Goal: Task Accomplishment & Management: Manage account settings

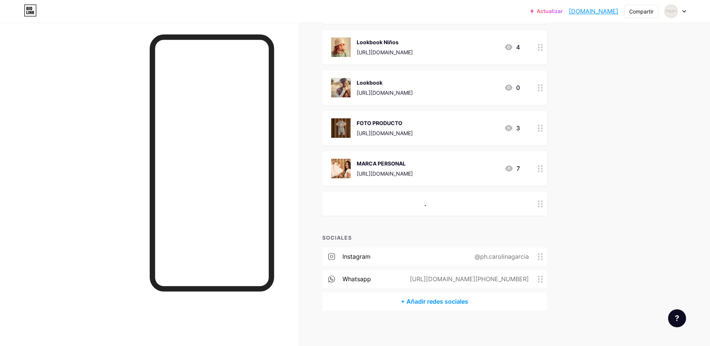
scroll to position [562, 0]
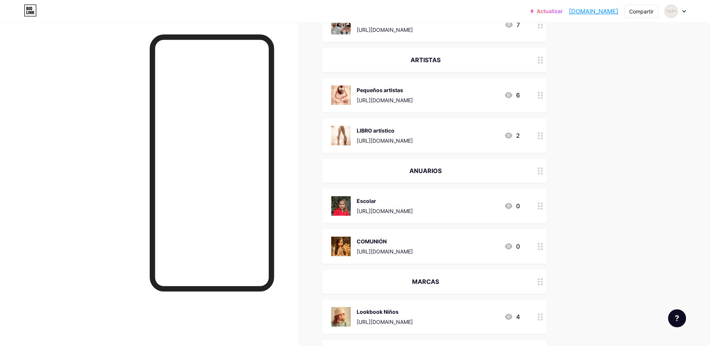
scroll to position [293, 0]
click at [679, 113] on div "Actualizar carolinagarciap... [DOMAIN_NAME] Compartir Switch accounts [PERSON_N…" at bounding box center [355, 161] width 710 height 909
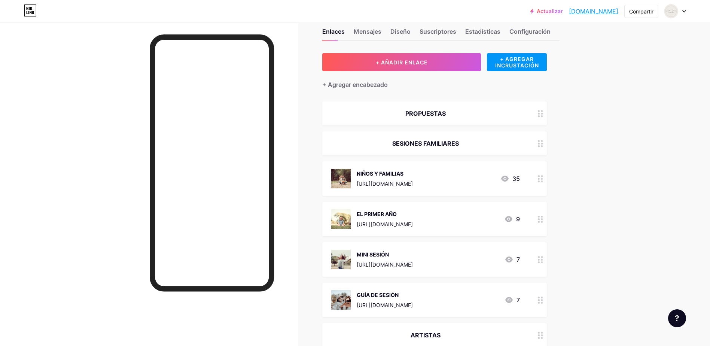
scroll to position [15, 0]
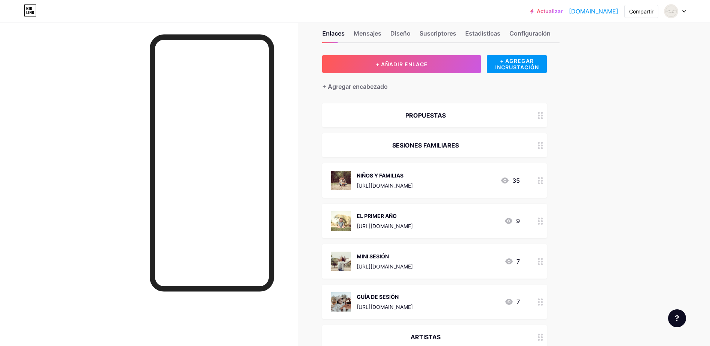
click at [575, 10] on link "[DOMAIN_NAME]" at bounding box center [593, 11] width 49 height 9
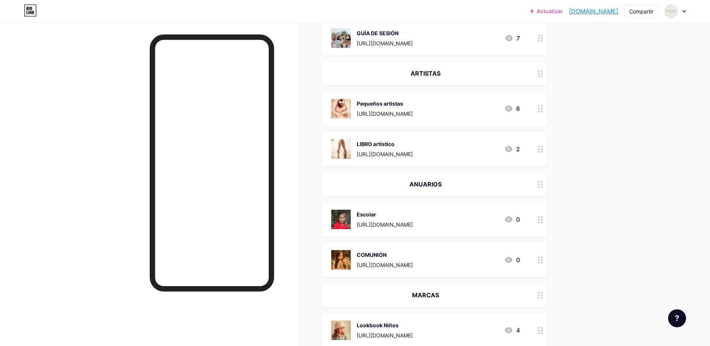
scroll to position [299, 0]
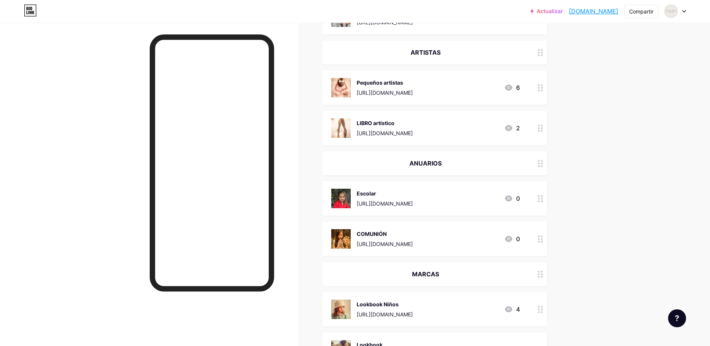
click at [413, 237] on div "COMUNIÓN" at bounding box center [385, 234] width 56 height 8
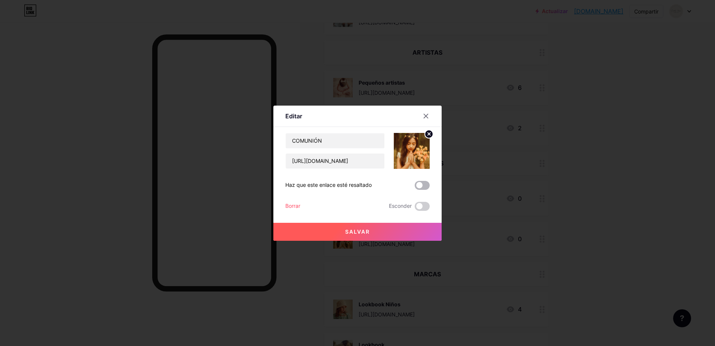
click at [420, 189] on span at bounding box center [422, 185] width 15 height 9
click at [415, 187] on input "checkbox" at bounding box center [415, 187] width 0 height 0
click at [381, 233] on button "Salvar" at bounding box center [358, 232] width 168 height 18
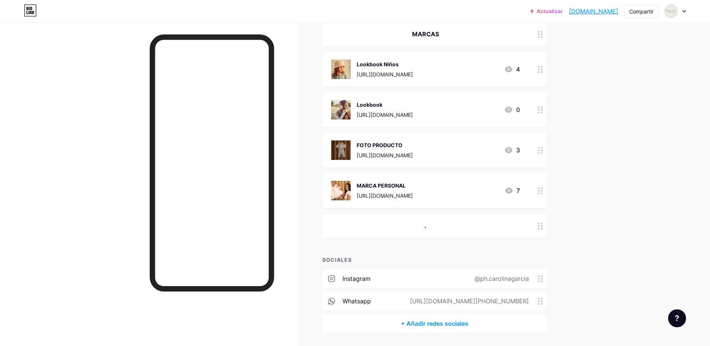
scroll to position [562, 0]
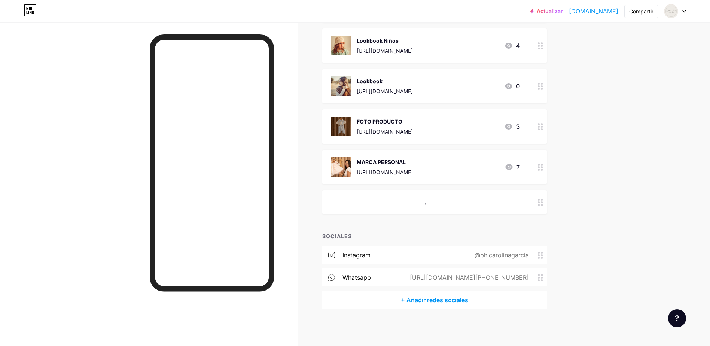
click at [103, 181] on div at bounding box center [149, 195] width 298 height 346
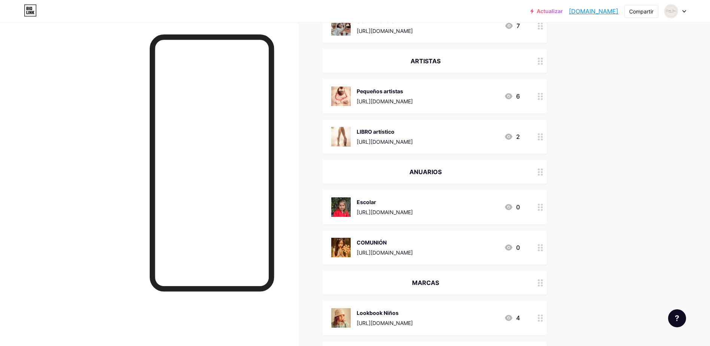
scroll to position [289, 0]
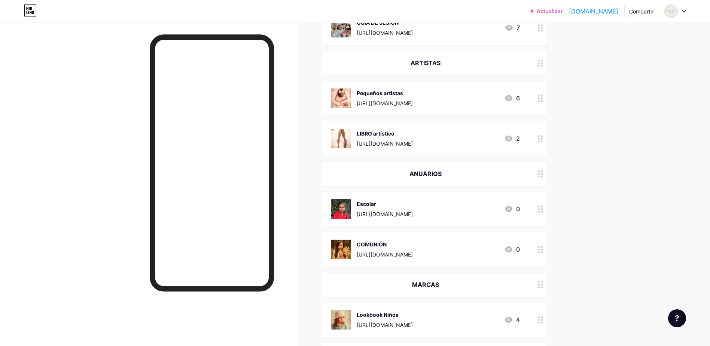
click at [543, 174] on icon at bounding box center [540, 173] width 5 height 7
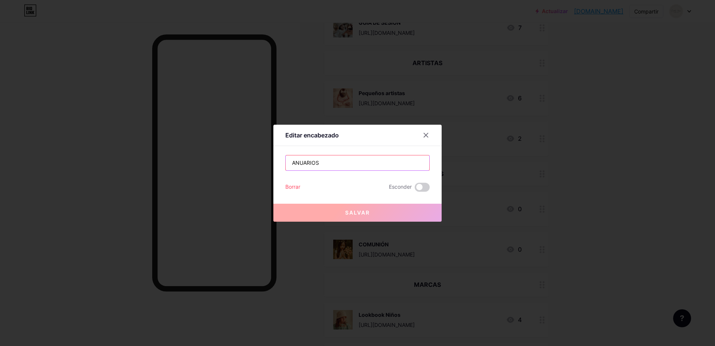
click at [332, 165] on input "ANUARIOS" at bounding box center [358, 162] width 144 height 15
click at [336, 162] on input "ANUARIOS" at bounding box center [358, 162] width 144 height 15
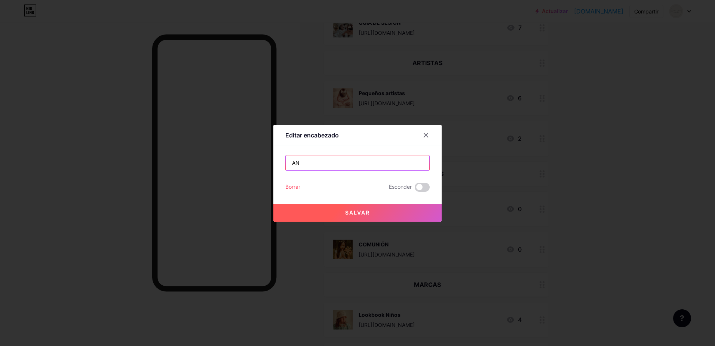
type input "A"
type input "ESCOLARES"
click at [348, 211] on span "Salvar" at bounding box center [357, 212] width 25 height 6
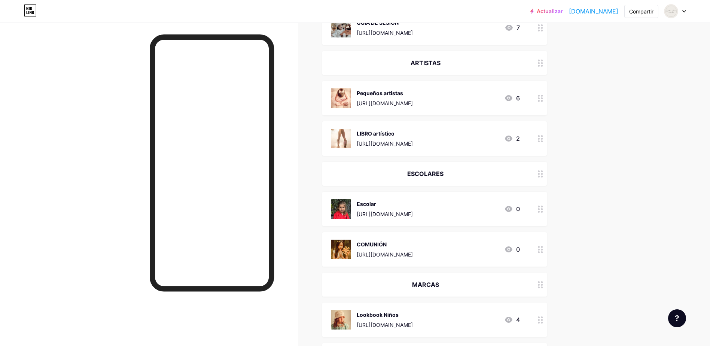
click at [402, 208] on div "Escolar [URL][DOMAIN_NAME]" at bounding box center [385, 208] width 56 height 19
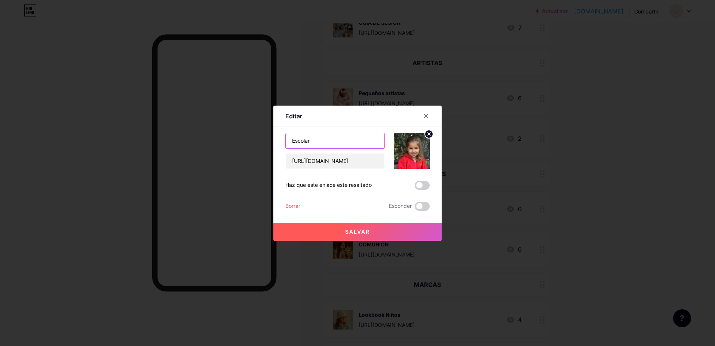
click at [335, 142] on input "Escolar" at bounding box center [335, 140] width 99 height 15
type input "E"
type input "a"
click at [314, 138] on input "Anuario-escolar" at bounding box center [335, 140] width 99 height 15
type input "Anuario-foto escolar"
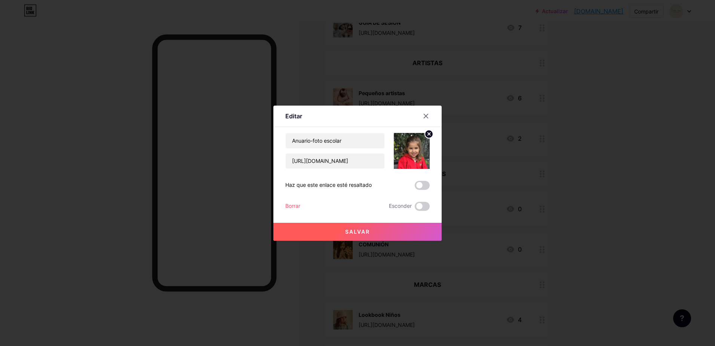
click at [363, 232] on span "Salvar" at bounding box center [357, 231] width 25 height 6
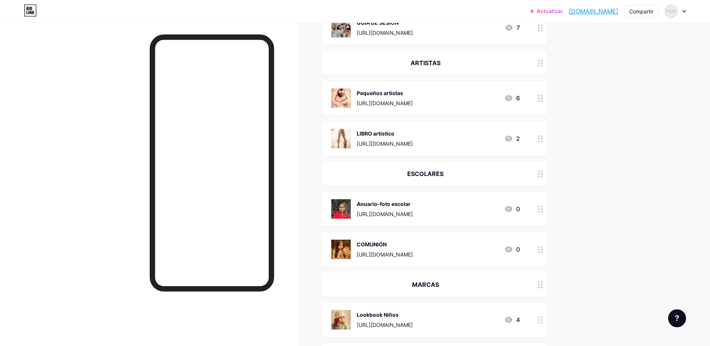
drag, startPoint x: 442, startPoint y: 248, endPoint x: 451, endPoint y: 137, distance: 111.9
click at [451, 137] on span "PROPUESTAS SESIONES FAMILIARES NIÑOS Y FAMILIAS [URL][DOMAIN_NAME] 35 EL PRIMER…" at bounding box center [434, 158] width 225 height 659
click at [543, 251] on circle at bounding box center [542, 252] width 2 height 2
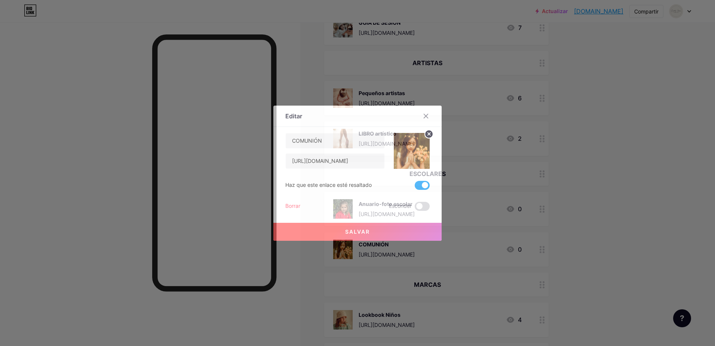
click at [543, 251] on div at bounding box center [357, 173] width 715 height 346
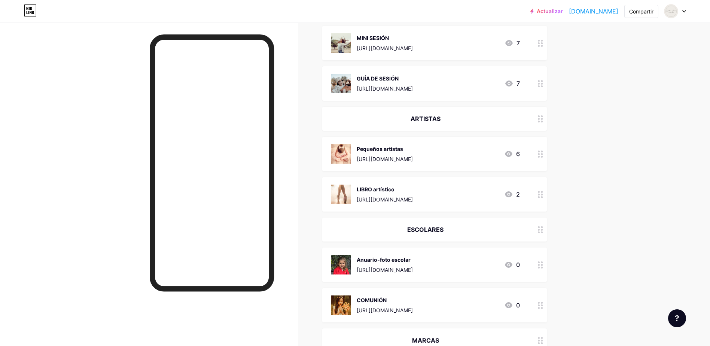
scroll to position [221, 0]
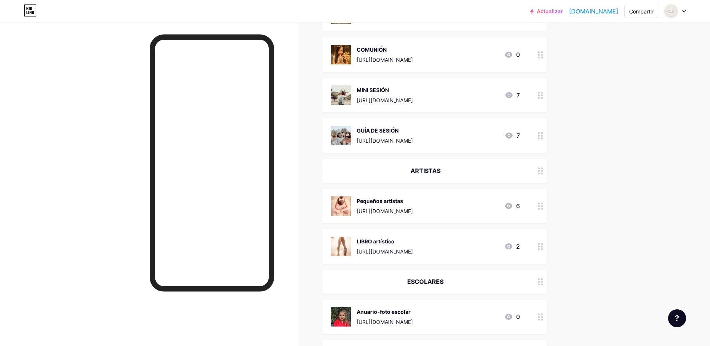
click at [634, 88] on div "Actualizar carolinagarciap... [DOMAIN_NAME] Compartir Switch accounts [PERSON_N…" at bounding box center [355, 233] width 710 height 909
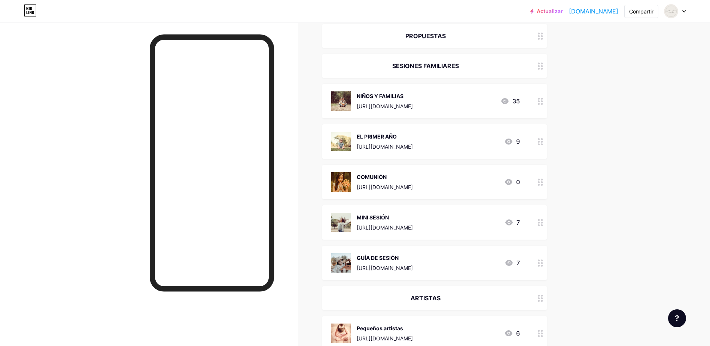
scroll to position [89, 0]
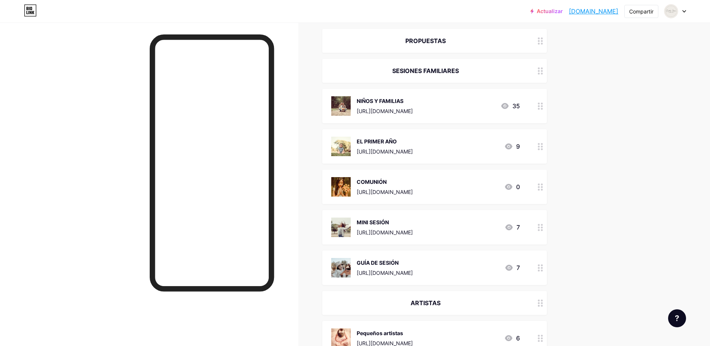
click at [413, 184] on div "COMUNIÓN" at bounding box center [385, 182] width 56 height 8
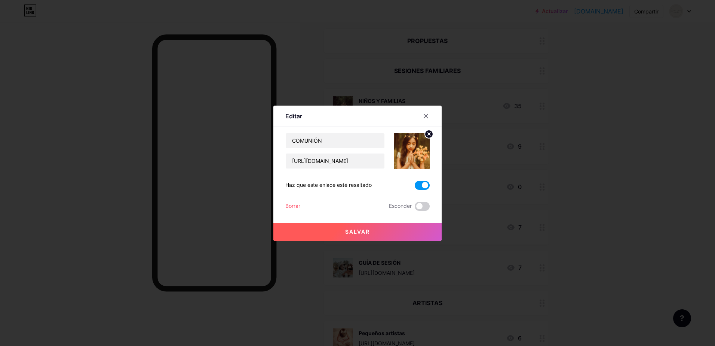
click at [365, 231] on span "Salvar" at bounding box center [357, 231] width 25 height 6
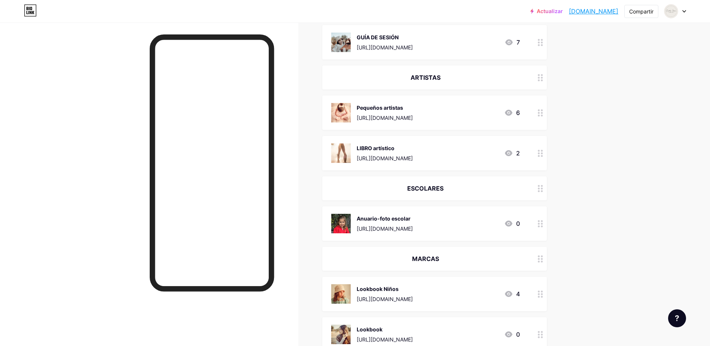
scroll to position [320, 0]
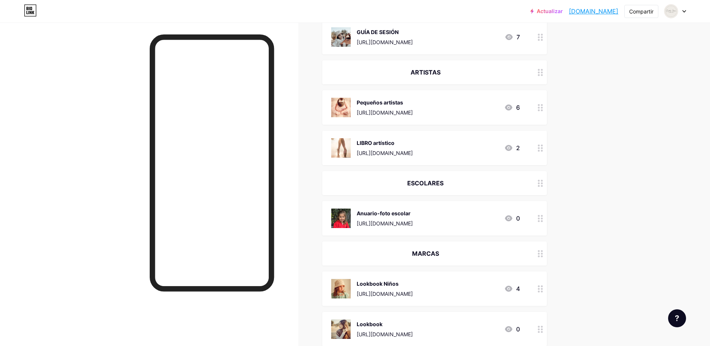
click at [395, 146] on div "LIBRO artístico" at bounding box center [385, 143] width 56 height 8
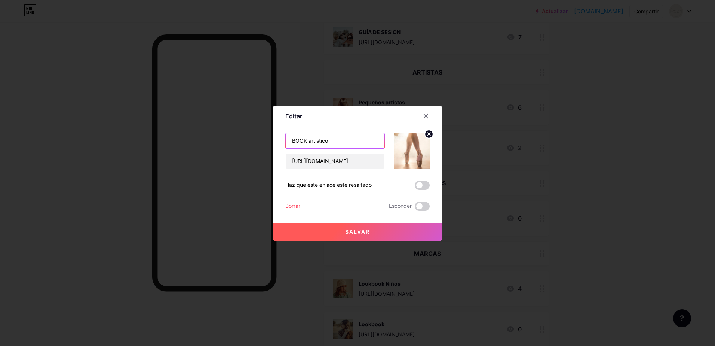
click at [309, 140] on input "BOOK artístico" at bounding box center [335, 140] width 99 height 15
click at [357, 232] on span "Salvar" at bounding box center [357, 231] width 25 height 6
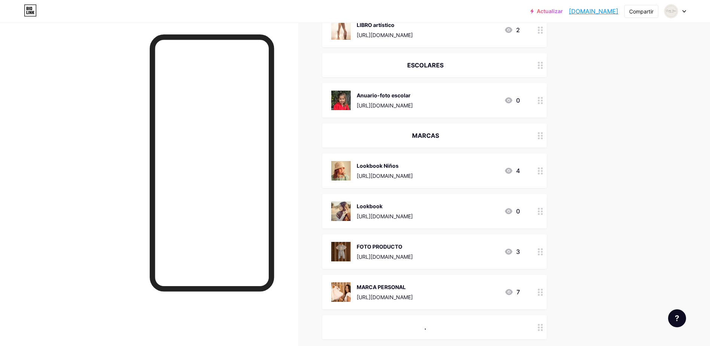
scroll to position [420, 0]
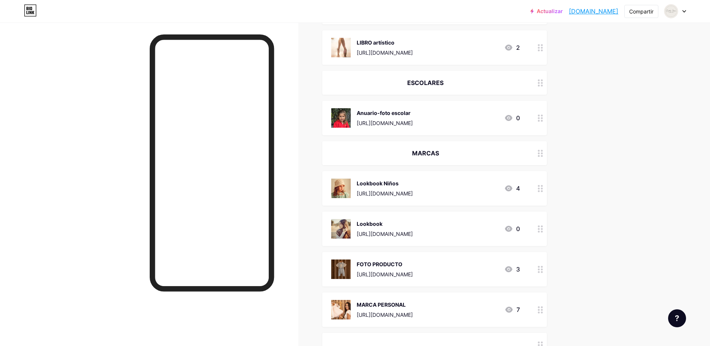
click at [660, 135] on div "Actualizar carolinagarciap... [DOMAIN_NAME] Compartir Switch accounts [PERSON_N…" at bounding box center [355, 34] width 710 height 909
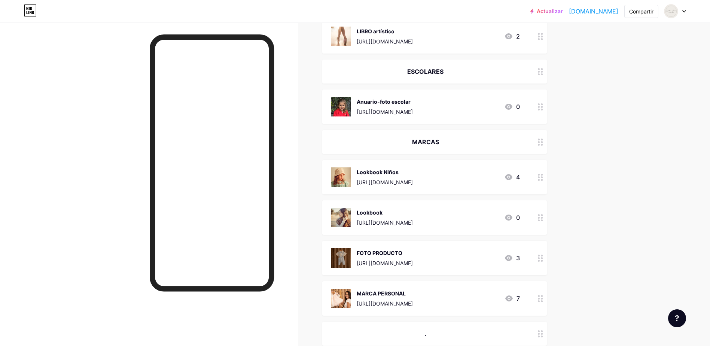
scroll to position [426, 0]
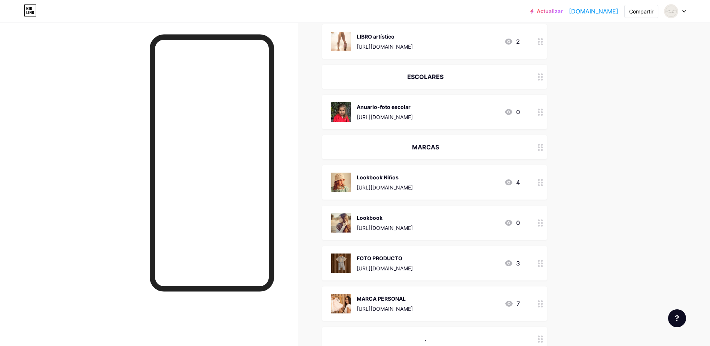
click at [413, 179] on div "Lookbook Niños" at bounding box center [385, 177] width 56 height 8
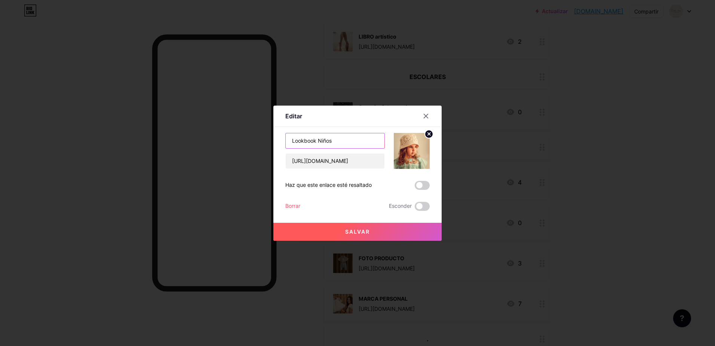
click at [315, 141] on input "Lookbook Niños" at bounding box center [335, 140] width 99 height 15
type input "LOOKBOOK Niños"
click at [357, 228] on button "Salvar" at bounding box center [358, 232] width 168 height 18
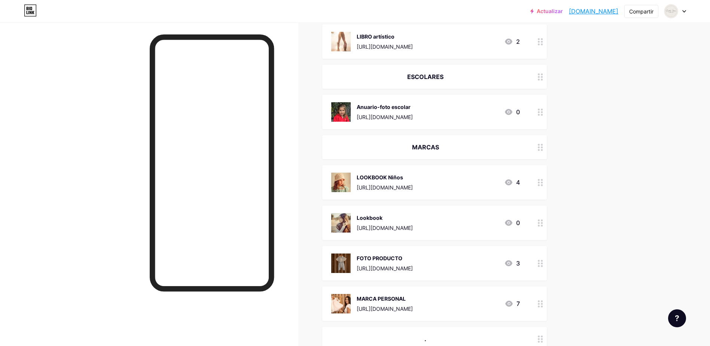
click at [413, 225] on div "[URL][DOMAIN_NAME]" at bounding box center [385, 228] width 56 height 8
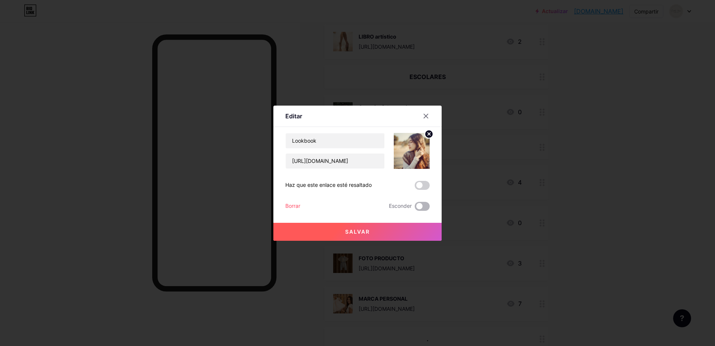
click at [419, 206] on span at bounding box center [422, 206] width 15 height 9
click at [415, 208] on input "checkbox" at bounding box center [415, 208] width 0 height 0
click at [377, 233] on button "Salvar" at bounding box center [358, 232] width 168 height 18
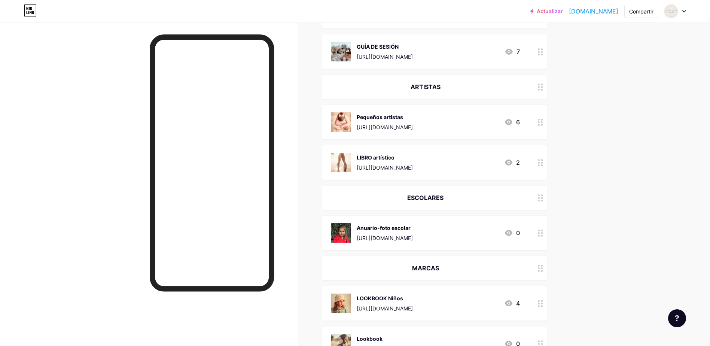
scroll to position [308, 0]
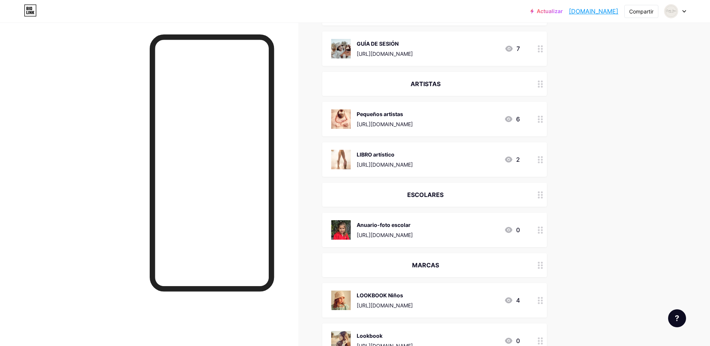
click at [401, 225] on div "Anuario-foto escolar" at bounding box center [385, 225] width 56 height 8
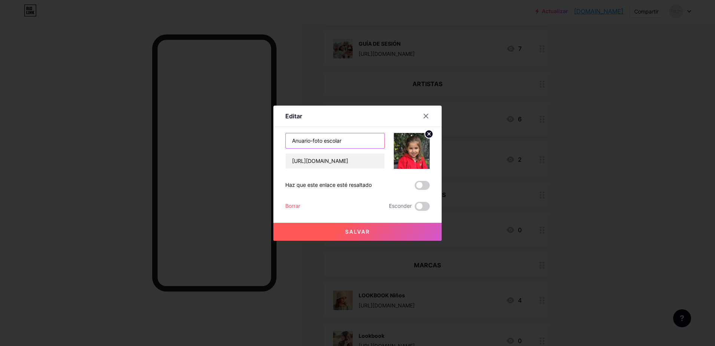
drag, startPoint x: 346, startPoint y: 138, endPoint x: 255, endPoint y: 138, distance: 90.6
click at [255, 138] on div "Editar Content YouTube Play YouTube video without leaving your page. ADD Vimeo …" at bounding box center [357, 173] width 715 height 346
type input "e"
type input "ESCOLAR"
click at [363, 232] on span "Salvar" at bounding box center [357, 231] width 25 height 6
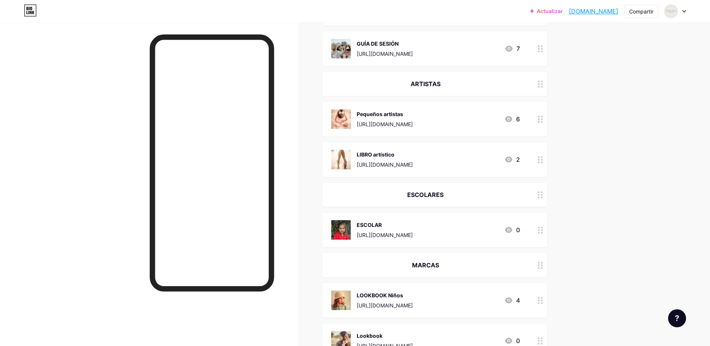
click at [434, 192] on div "ESCOLARES" at bounding box center [425, 194] width 189 height 9
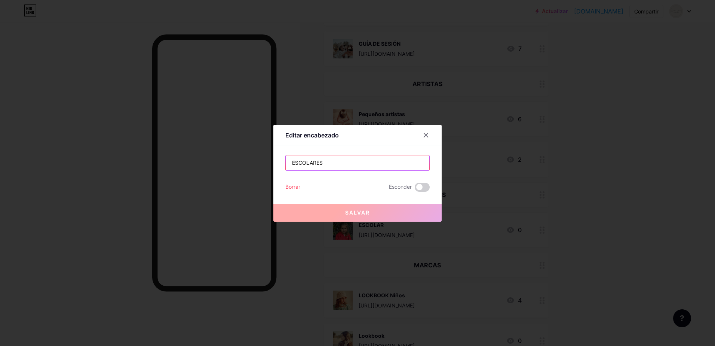
click at [330, 164] on input "ESCOLARES" at bounding box center [358, 162] width 144 height 15
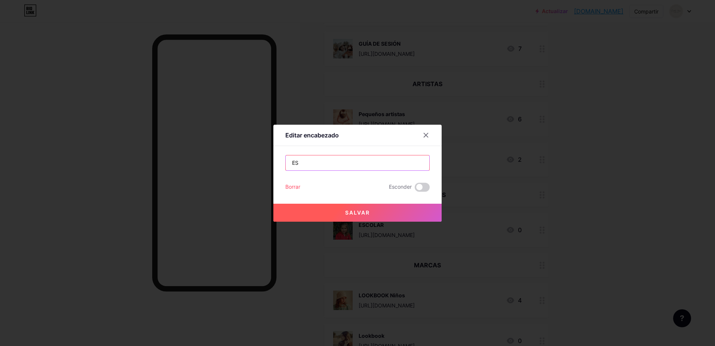
type input "E"
type input "ANUARIOS"
click at [369, 210] on span "Salvar" at bounding box center [357, 212] width 25 height 6
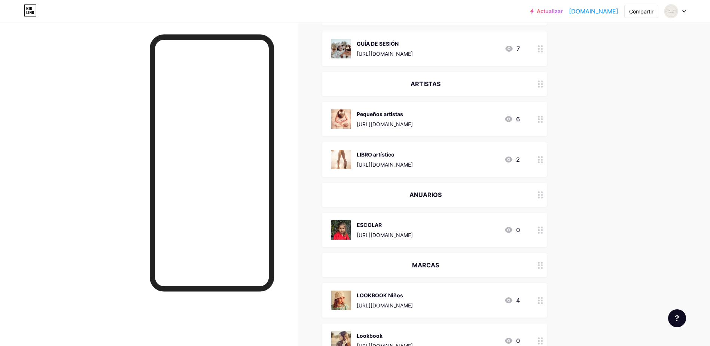
click at [604, 181] on div "Actualizar carolinagarciap... [DOMAIN_NAME] Compartir Switch accounts [PERSON_N…" at bounding box center [355, 146] width 710 height 909
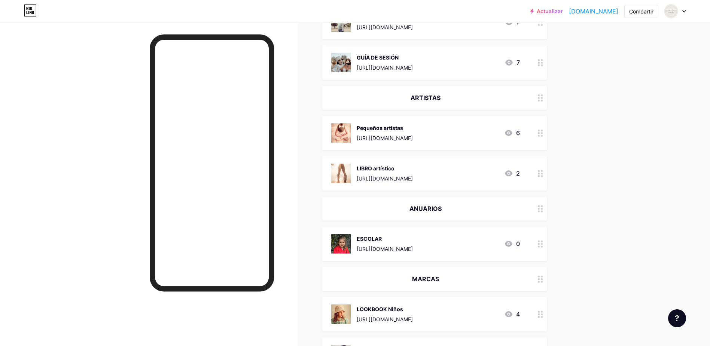
scroll to position [293, 0]
click at [413, 133] on div "Pequeños artistas [URL][DOMAIN_NAME]" at bounding box center [385, 133] width 56 height 19
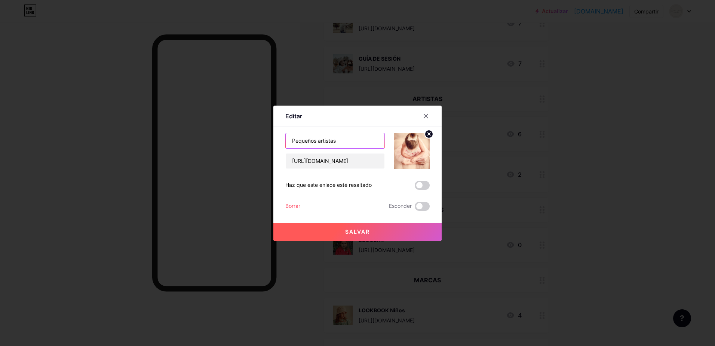
click at [355, 143] on input "Pequeños artistas" at bounding box center [335, 140] width 99 height 15
type input "PEQUEÑOS ARTISTAS"
click at [358, 233] on span "Salvar" at bounding box center [357, 231] width 25 height 6
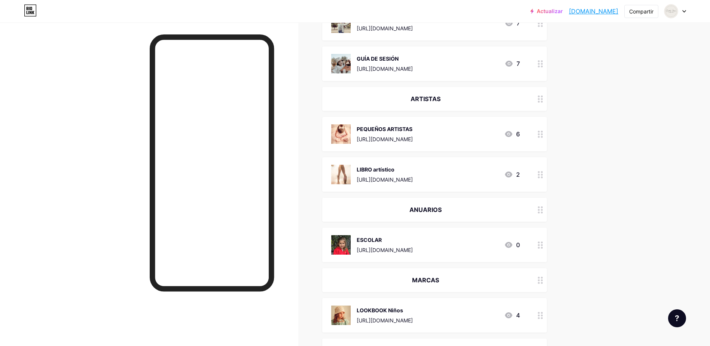
click at [637, 135] on div "Actualizar carolinagarciap... [DOMAIN_NAME] Compartir Switch accounts [PERSON_N…" at bounding box center [355, 161] width 710 height 909
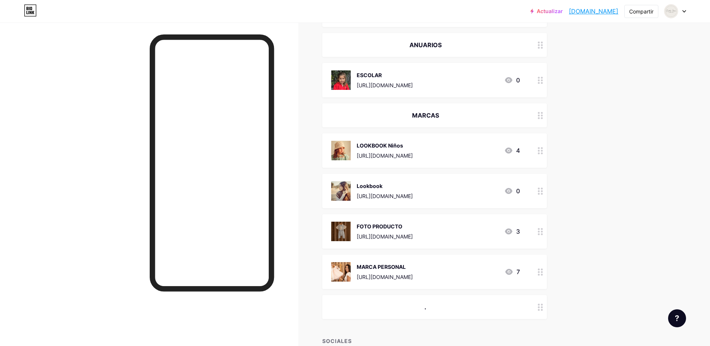
scroll to position [509, 0]
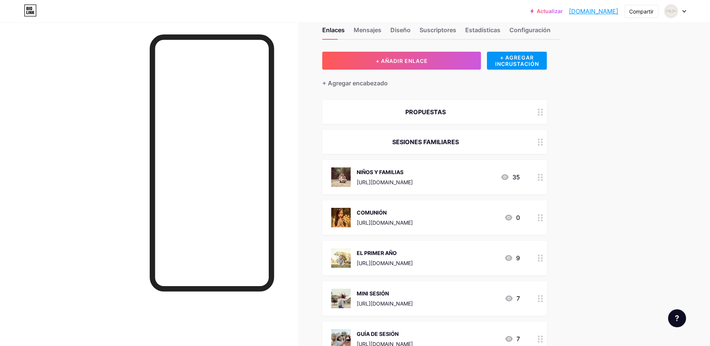
scroll to position [0, 0]
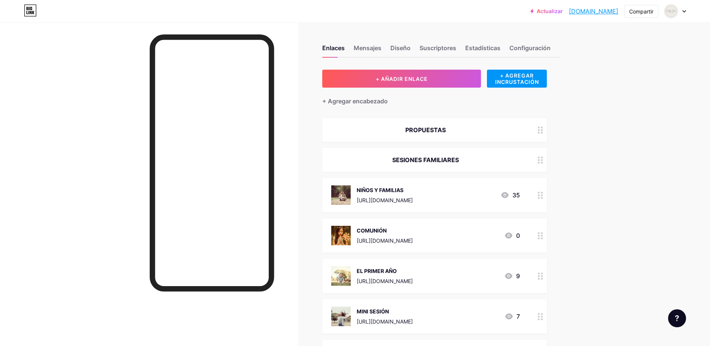
click at [413, 240] on div "[URL][DOMAIN_NAME]" at bounding box center [385, 240] width 56 height 8
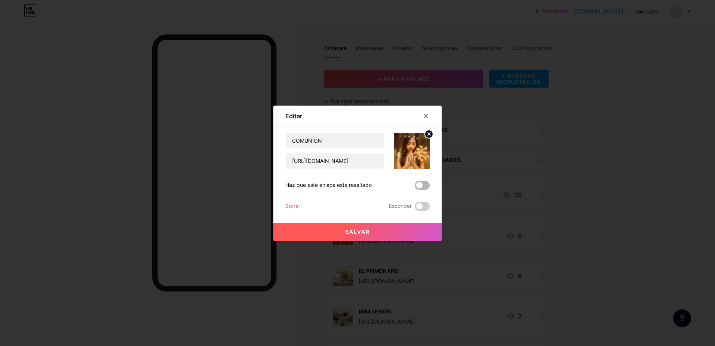
click at [419, 186] on span at bounding box center [422, 185] width 15 height 9
click at [415, 187] on input "checkbox" at bounding box center [415, 187] width 0 height 0
click at [371, 230] on button "Salvar" at bounding box center [358, 232] width 168 height 18
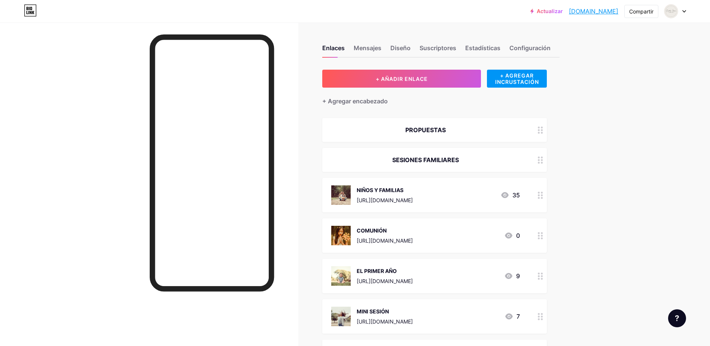
click at [413, 242] on div "[URL][DOMAIN_NAME]" at bounding box center [385, 240] width 56 height 8
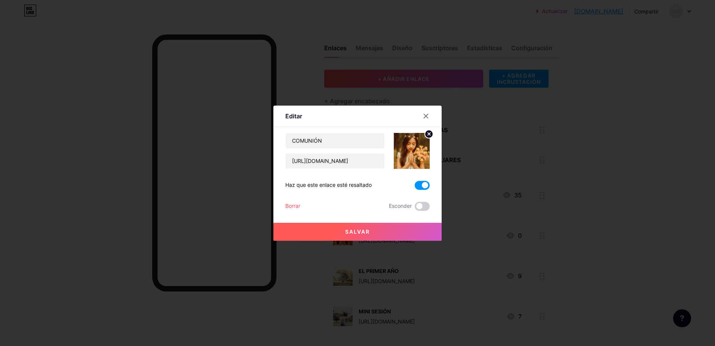
click at [404, 234] on button "Salvar" at bounding box center [358, 232] width 168 height 18
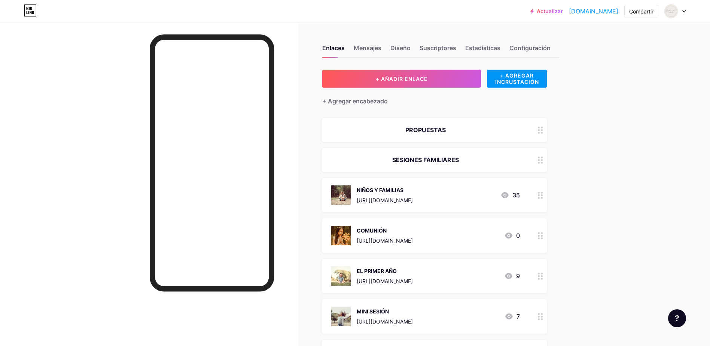
click at [578, 13] on link "[DOMAIN_NAME]" at bounding box center [593, 11] width 49 height 9
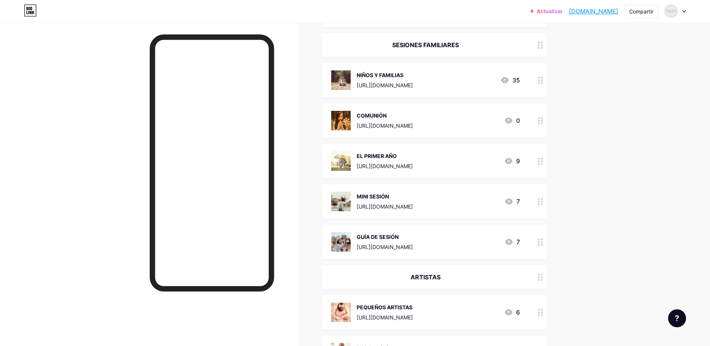
scroll to position [123, 0]
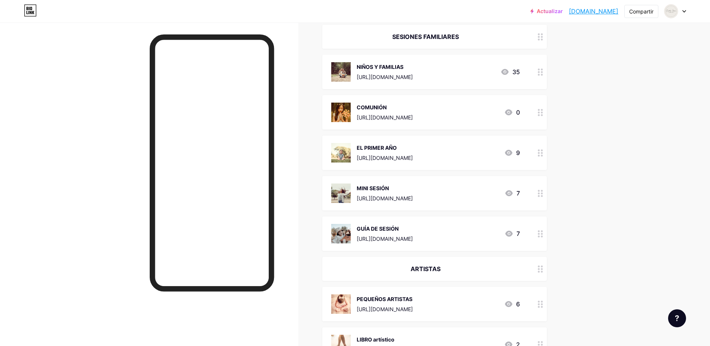
click at [413, 234] on div "GUÍA DE SESIÓN [URL][DOMAIN_NAME]" at bounding box center [385, 233] width 56 height 19
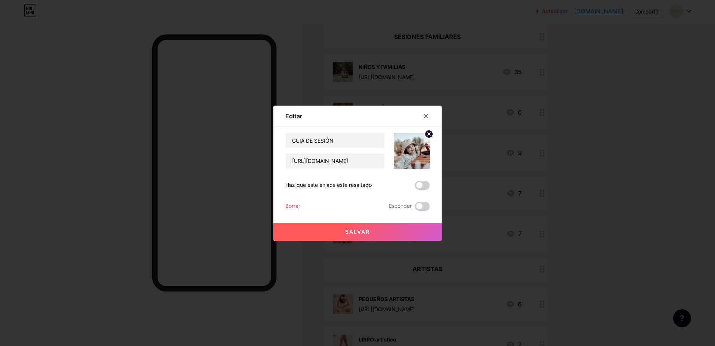
click at [379, 229] on button "Salvar" at bounding box center [358, 232] width 168 height 18
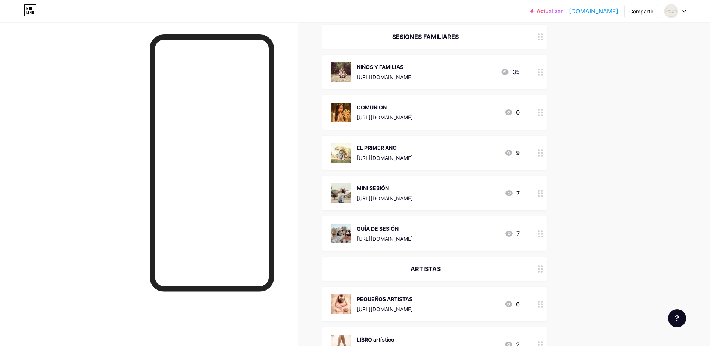
click at [412, 114] on div "[URL][DOMAIN_NAME]" at bounding box center [385, 117] width 56 height 8
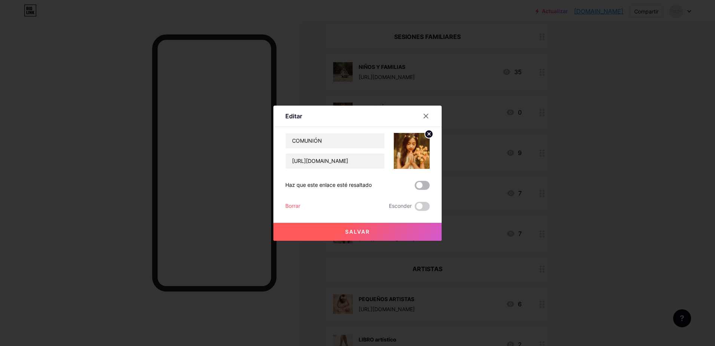
click at [420, 186] on span at bounding box center [422, 185] width 15 height 9
click at [415, 187] on input "checkbox" at bounding box center [415, 187] width 0 height 0
click at [362, 229] on span "Salvar" at bounding box center [357, 231] width 25 height 6
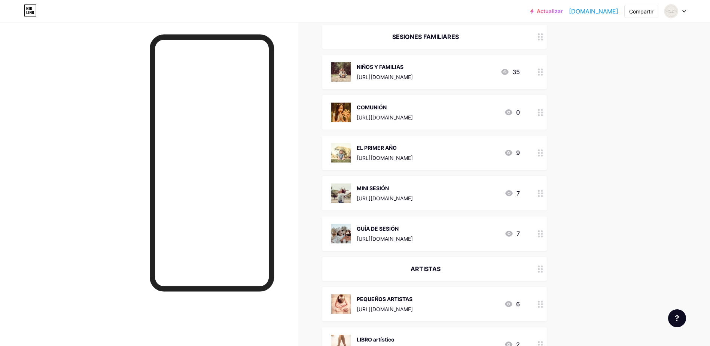
click at [413, 152] on div "EL PRIMER AÑO [URL][DOMAIN_NAME]" at bounding box center [385, 152] width 56 height 19
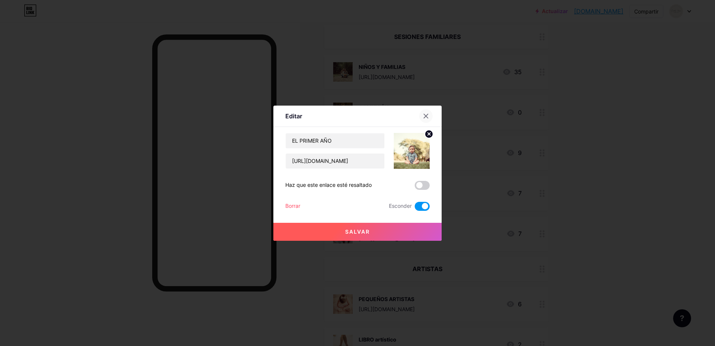
click at [427, 116] on icon at bounding box center [426, 116] width 6 height 6
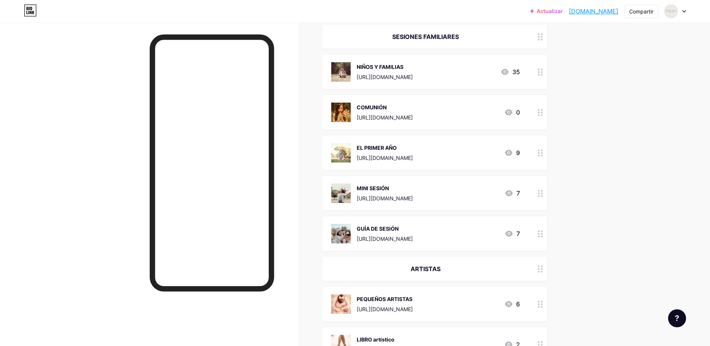
click at [413, 194] on div "[URL][DOMAIN_NAME]" at bounding box center [385, 198] width 56 height 8
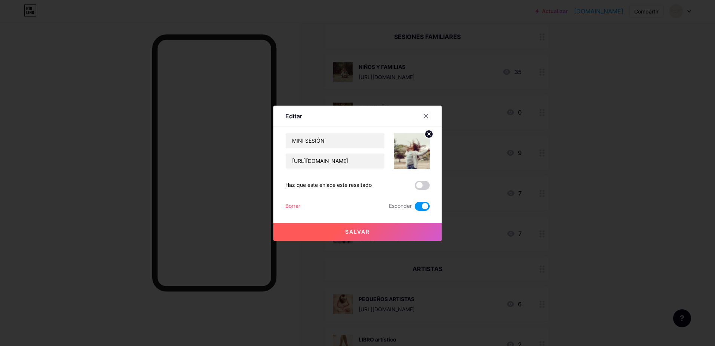
click at [373, 235] on button "Salvar" at bounding box center [358, 232] width 168 height 18
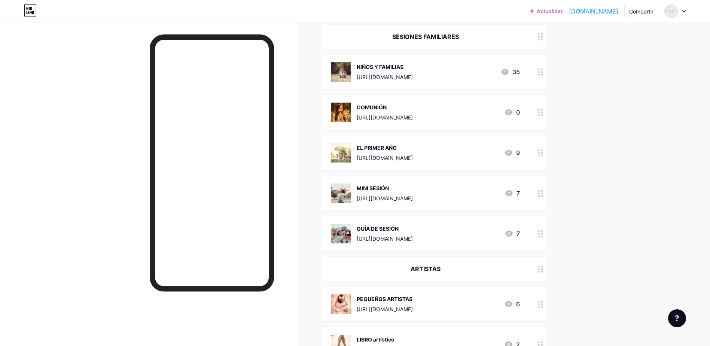
click at [413, 228] on div "GUÍA DE SESIÓN" at bounding box center [385, 229] width 56 height 8
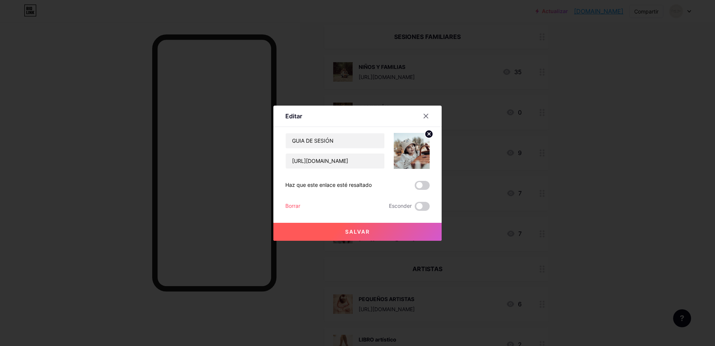
click at [361, 231] on span "Salvar" at bounding box center [357, 231] width 25 height 6
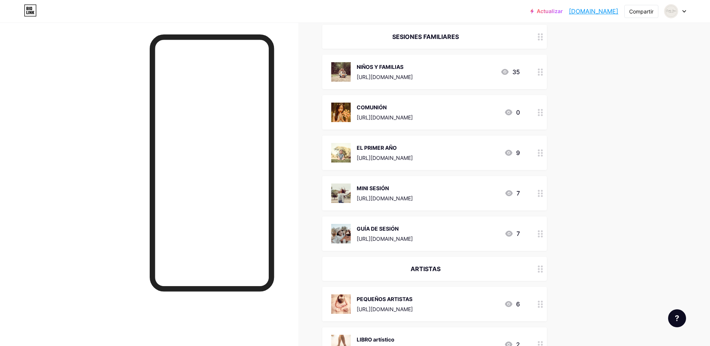
click at [622, 105] on div "Actualizar carolinagarciap... [DOMAIN_NAME] Compartir Switch accounts [PERSON_N…" at bounding box center [355, 331] width 710 height 909
click at [579, 11] on link "[DOMAIN_NAME]" at bounding box center [593, 11] width 49 height 9
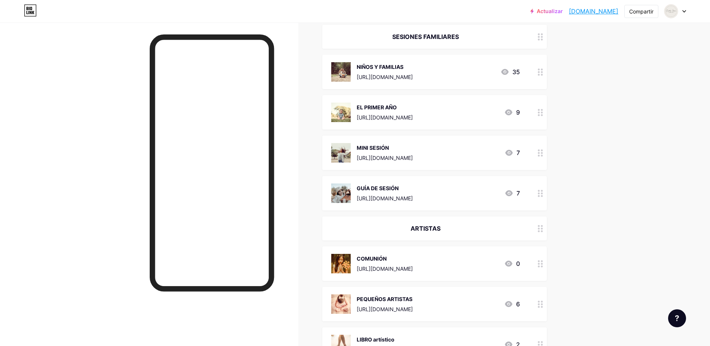
click at [605, 177] on div "Actualizar carolinagarciap... [DOMAIN_NAME] Compartir Switch accounts [PERSON_N…" at bounding box center [355, 331] width 710 height 909
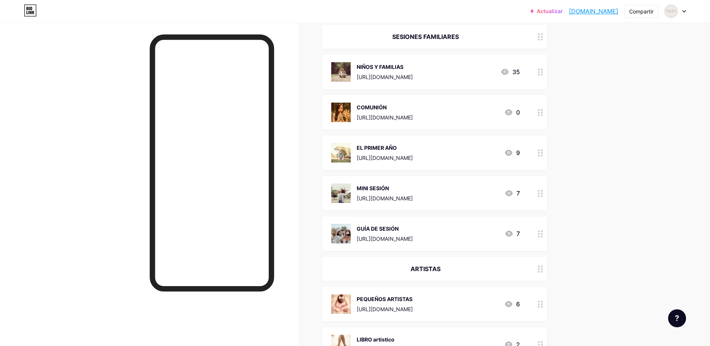
click at [603, 105] on div "Actualizar carolinagarciap... [DOMAIN_NAME] Compartir Switch accounts [PERSON_N…" at bounding box center [355, 331] width 710 height 909
click at [413, 71] on div "NIÑOS Y FAMILIAS [URL][DOMAIN_NAME]" at bounding box center [385, 71] width 56 height 19
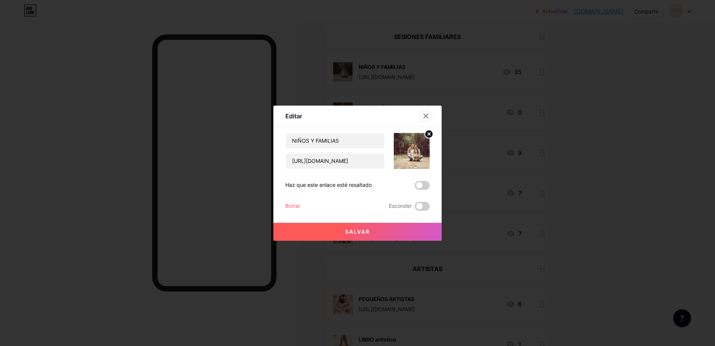
click at [427, 115] on icon at bounding box center [426, 116] width 4 height 4
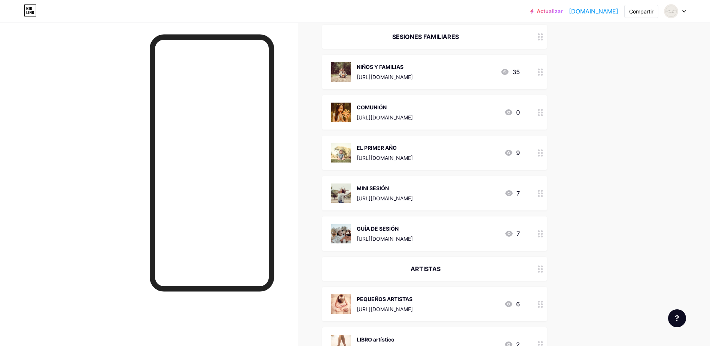
click at [630, 87] on div "Actualizar carolinagarciap... [DOMAIN_NAME] Compartir Switch accounts [PERSON_N…" at bounding box center [355, 331] width 710 height 909
